Goal: Task Accomplishment & Management: Complete application form

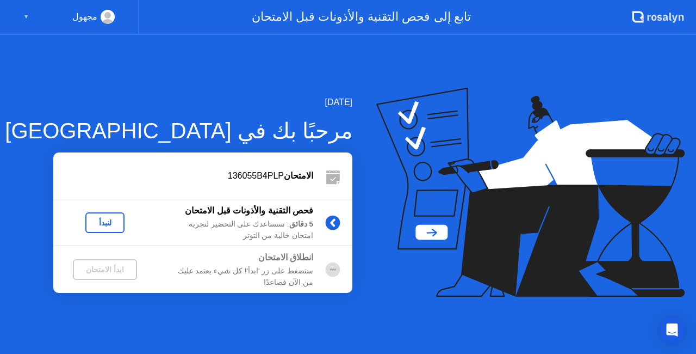
click at [253, 177] on div "الامتحان 136055B4PLP" at bounding box center [183, 175] width 260 height 13
click at [263, 220] on div "5 دقائق : سنساعدك على التحضير لتجربة امتحان خالية من التوتر" at bounding box center [235, 230] width 157 height 22
click at [304, 264] on div "انطلاق الامتحان" at bounding box center [235, 257] width 157 height 13
click at [331, 180] on icon at bounding box center [333, 176] width 22 height 22
click at [479, 134] on icon at bounding box center [531, 192] width 309 height 209
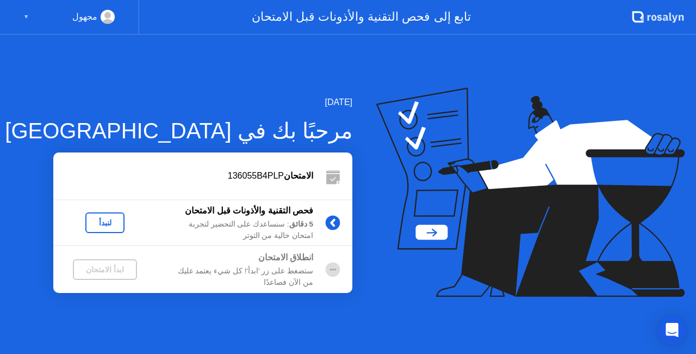
click at [672, 332] on icon "Open Intercom Messenger" at bounding box center [672, 330] width 14 height 14
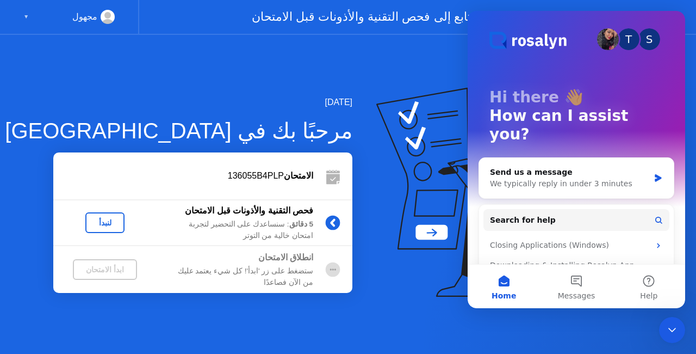
click at [348, 77] on div "[DATE] مرحبًا بك في [PERSON_NAME] 136055B4PLP فحص التقنية والأذونات قبل الامتحا…" at bounding box center [348, 194] width 696 height 319
click at [671, 330] on icon "Close Intercom Messenger" at bounding box center [672, 329] width 13 height 13
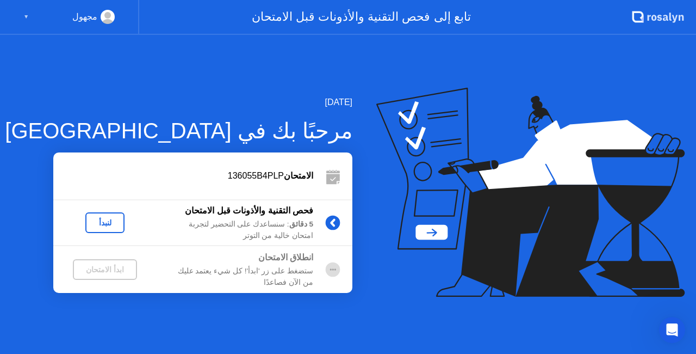
click at [434, 229] on icon at bounding box center [525, 170] width 255 height 138
click at [429, 140] on icon at bounding box center [531, 192] width 309 height 209
click at [430, 110] on icon at bounding box center [531, 192] width 309 height 209
click at [255, 219] on div "5 دقائق : سنساعدك على التحضير لتجربة امتحان خالية من التوتر" at bounding box center [235, 230] width 157 height 22
click at [105, 218] on div "لنبدأ" at bounding box center [105, 222] width 30 height 9
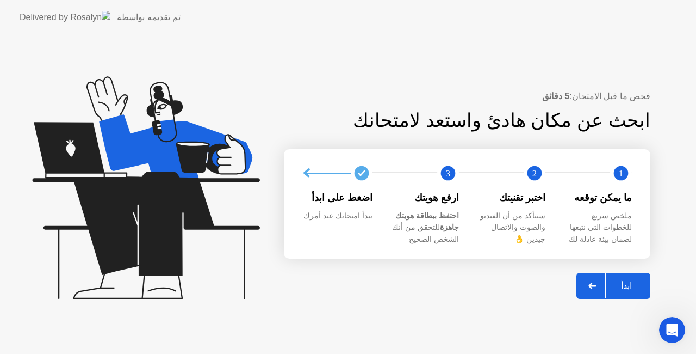
click at [627, 286] on div "ابدأ" at bounding box center [626, 285] width 41 height 10
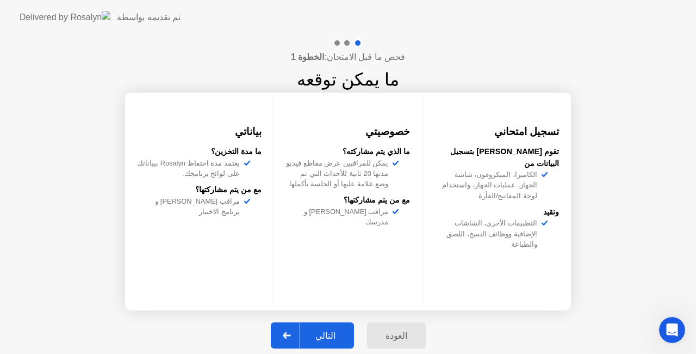
click at [326, 330] on div "التالي" at bounding box center [325, 335] width 51 height 10
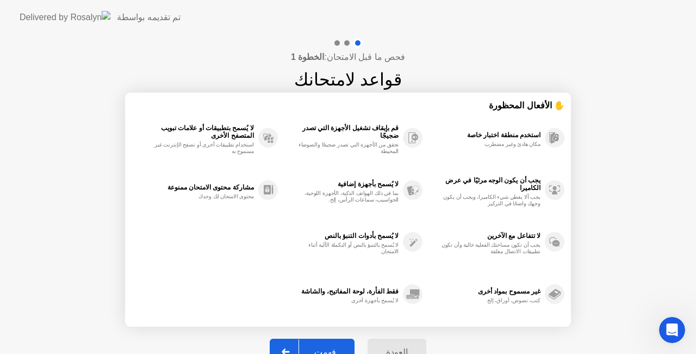
click at [333, 342] on button "فهمت" at bounding box center [312, 351] width 85 height 26
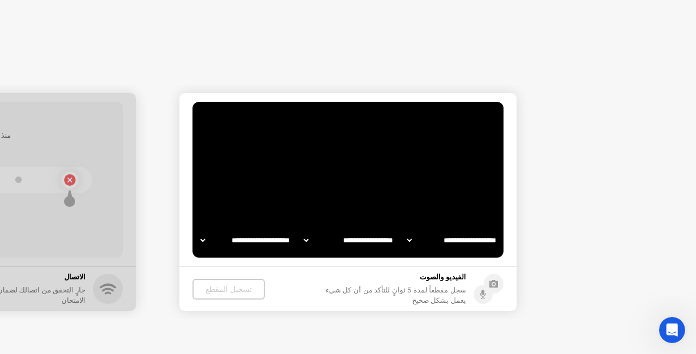
select select "**********"
select select "*******"
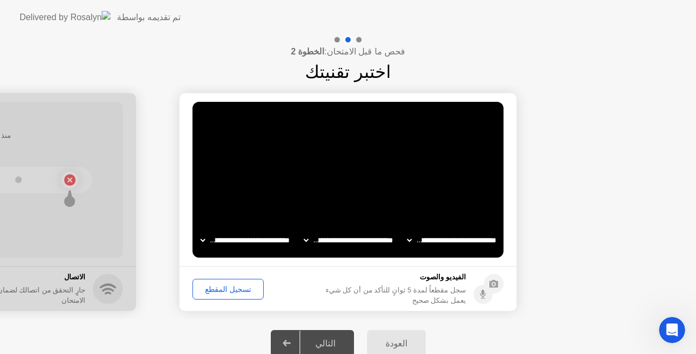
click at [223, 285] on div "تسجيل المقطع" at bounding box center [228, 289] width 64 height 9
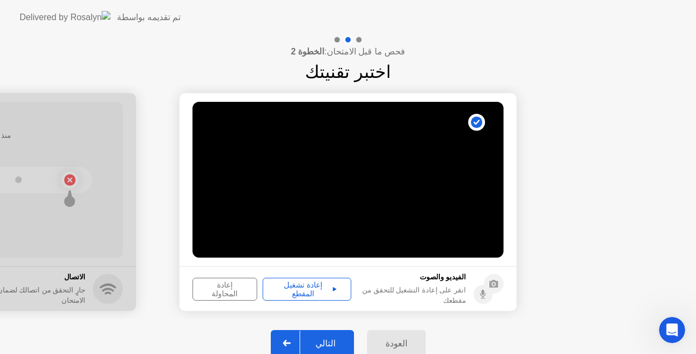
click at [303, 287] on div "إعادة تشغيل المقطع" at bounding box center [307, 288] width 81 height 17
click at [229, 293] on div "إعادة المحاولة" at bounding box center [224, 288] width 57 height 17
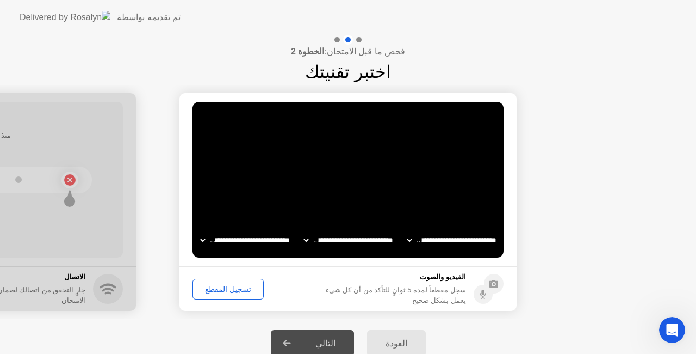
click at [213, 292] on div "تسجيل المقطع" at bounding box center [228, 289] width 64 height 9
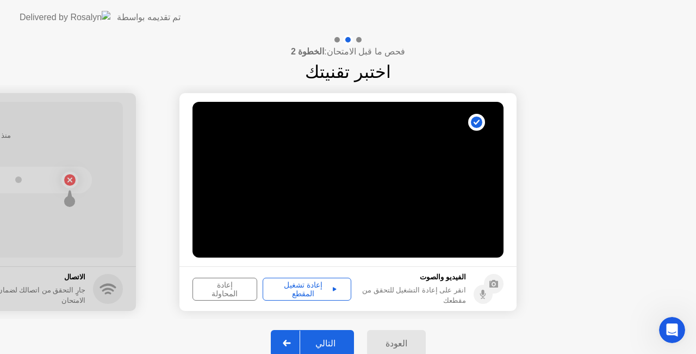
click at [318, 286] on div "إعادة تشغيل المقطع" at bounding box center [307, 288] width 81 height 17
click at [330, 339] on div "التالي" at bounding box center [325, 343] width 51 height 10
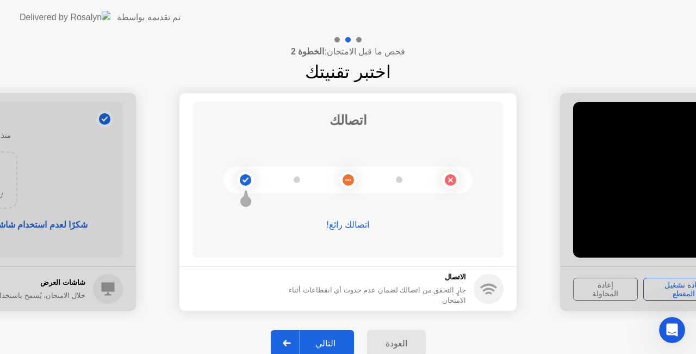
click at [328, 341] on div "التالي" at bounding box center [325, 343] width 51 height 10
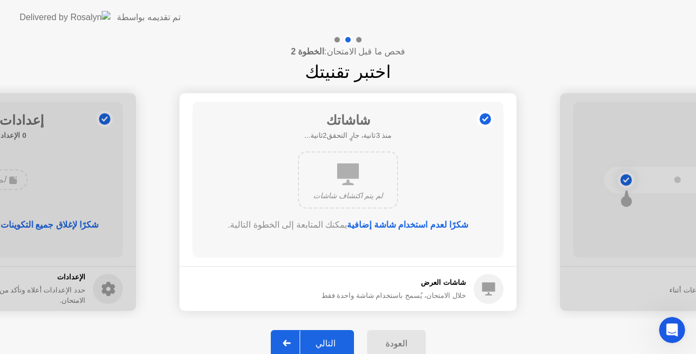
click at [334, 338] on div "التالي" at bounding box center [325, 343] width 51 height 10
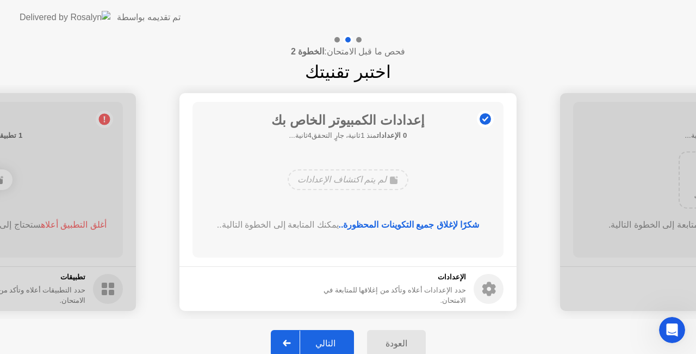
click at [332, 335] on button "التالي" at bounding box center [312, 343] width 83 height 26
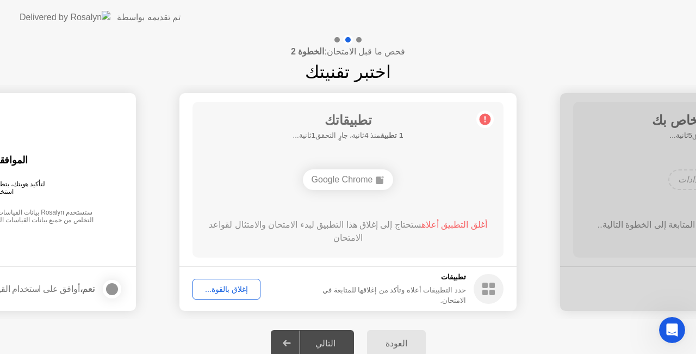
click at [427, 169] on div "Google Chrome" at bounding box center [348, 179] width 249 height 29
click at [481, 286] on circle at bounding box center [489, 289] width 30 height 30
click at [227, 280] on button "إغلاق بالقوة..." at bounding box center [227, 289] width 68 height 21
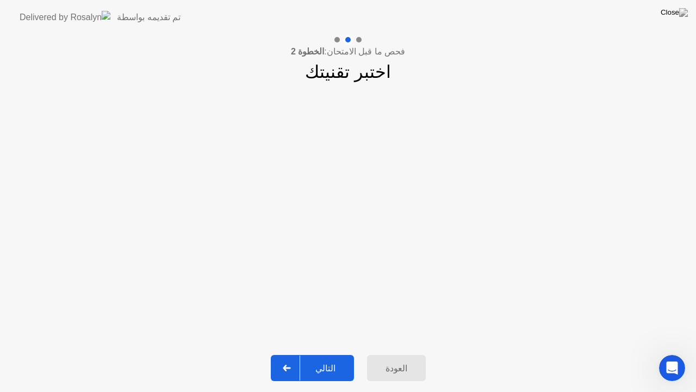
click at [334, 353] on div "التالي" at bounding box center [325, 368] width 51 height 10
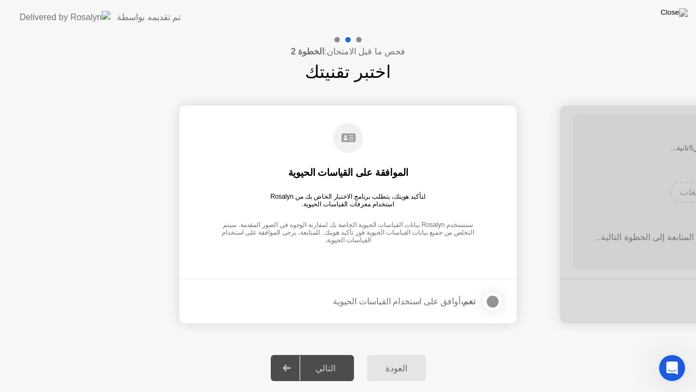
click at [492, 298] on div at bounding box center [492, 301] width 13 height 13
click at [328, 353] on div "التالي" at bounding box center [325, 368] width 51 height 10
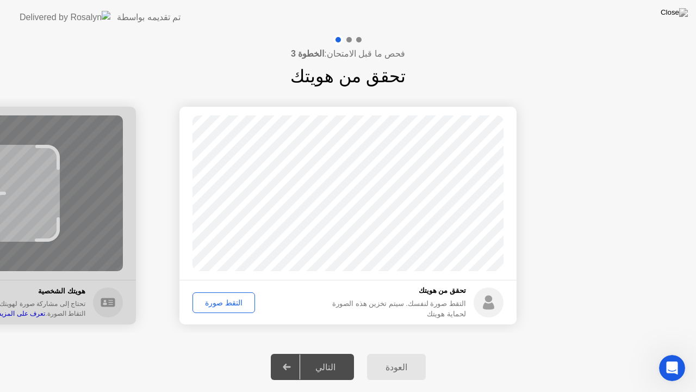
click at [213, 302] on div "التقط صورة" at bounding box center [223, 302] width 55 height 9
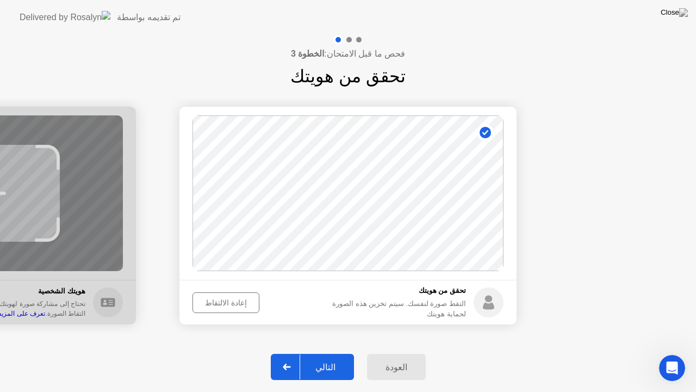
click at [328, 353] on div "التالي" at bounding box center [325, 367] width 51 height 10
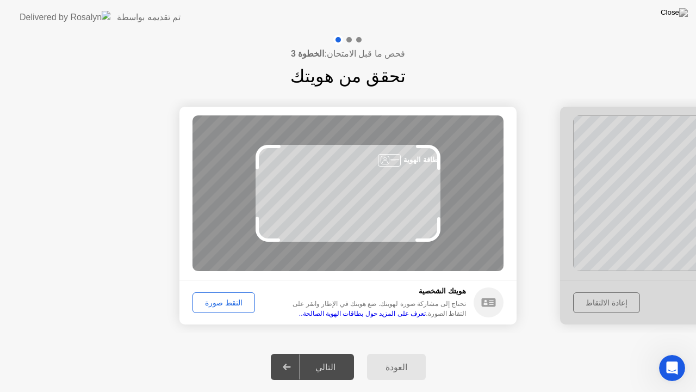
click at [219, 301] on div "التقط صورة" at bounding box center [223, 302] width 55 height 9
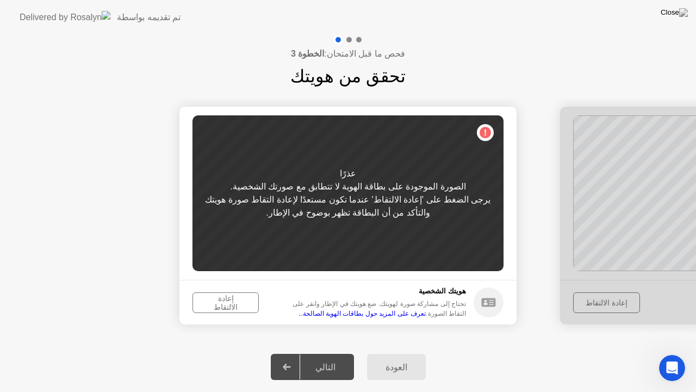
click at [212, 301] on div "إعادة الالتقاط" at bounding box center [225, 302] width 59 height 17
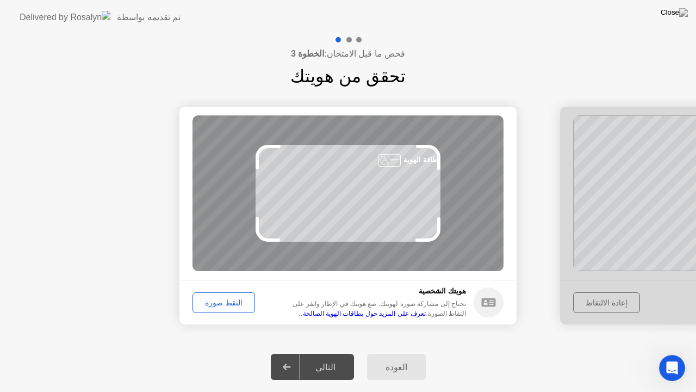
click at [209, 299] on div "التقط صورة" at bounding box center [223, 302] width 55 height 9
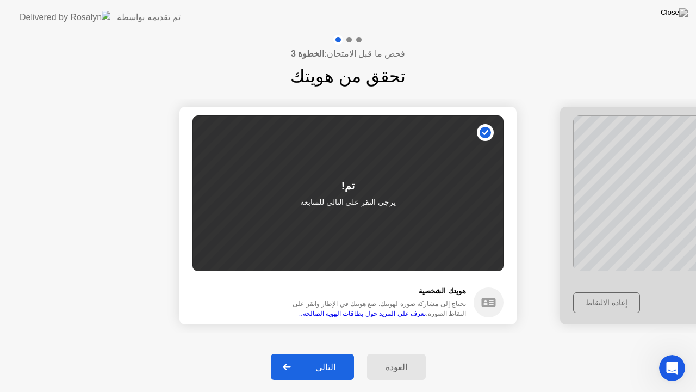
click at [324, 353] on div "التالي" at bounding box center [325, 367] width 51 height 10
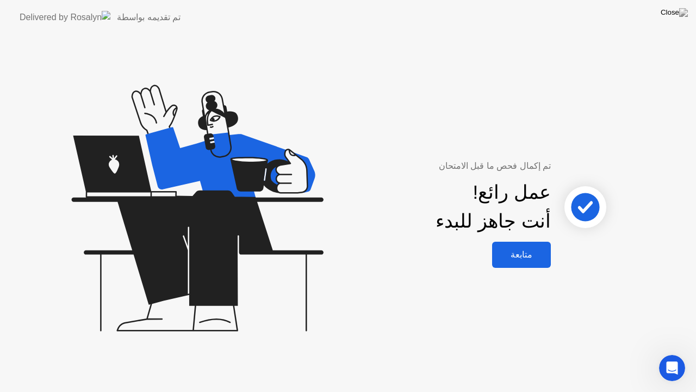
click at [523, 255] on div "متابعة" at bounding box center [522, 254] width 52 height 10
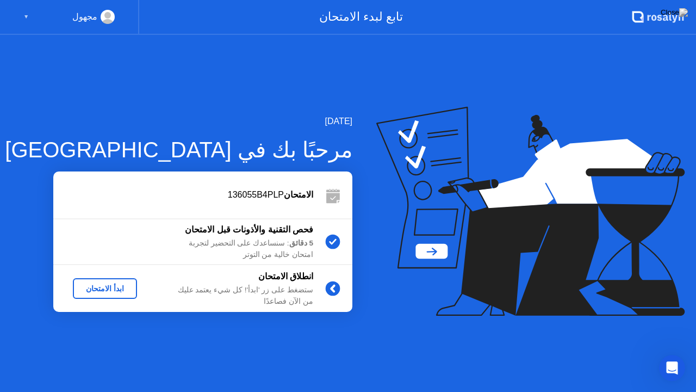
click at [103, 291] on div "ابدأ الامتحان" at bounding box center [105, 288] width 56 height 9
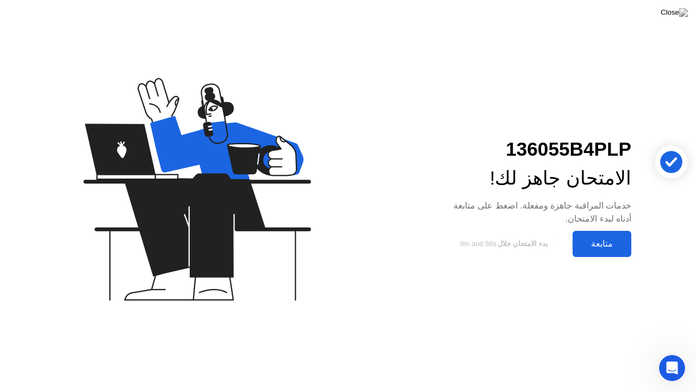
click at [605, 238] on div "متابعة" at bounding box center [602, 243] width 52 height 10
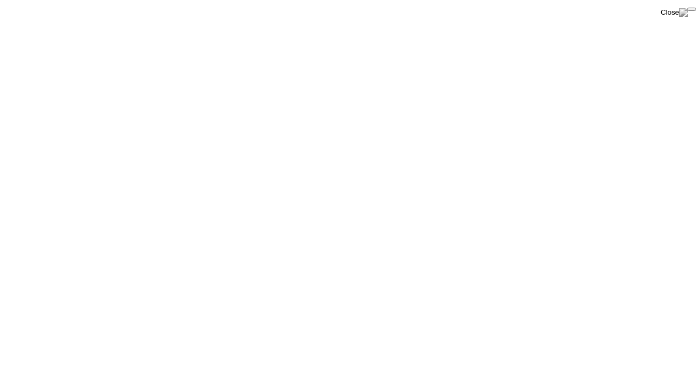
click div "End Proctoring Session"
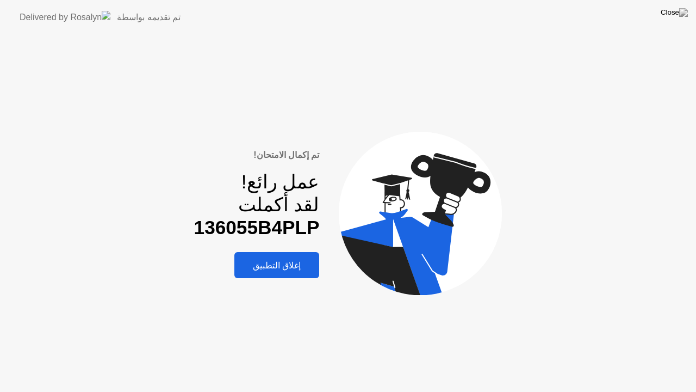
click at [288, 262] on div "إغلاق التطبيق" at bounding box center [277, 265] width 78 height 10
